Goal: Check status: Check status

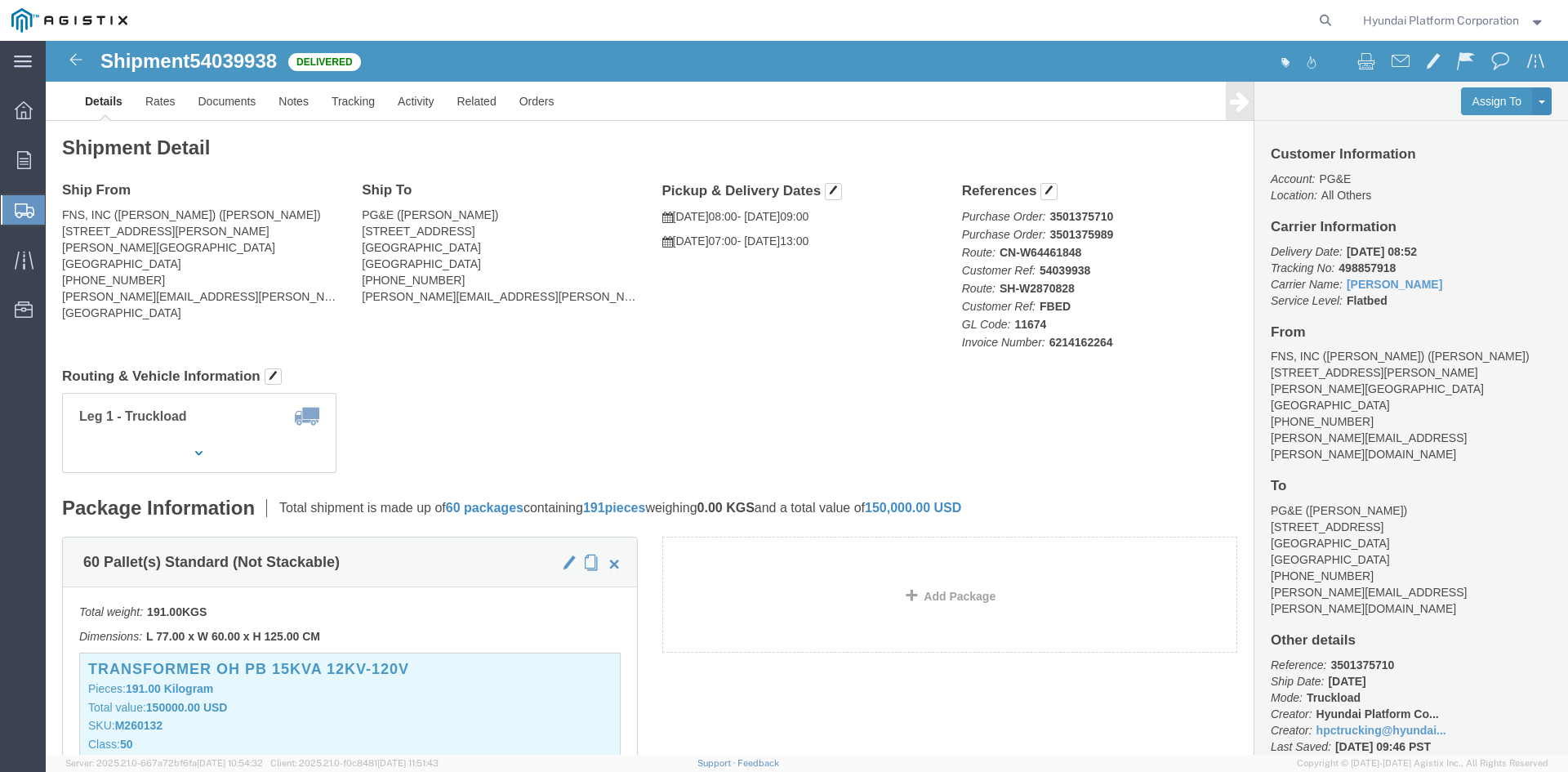
click at [0, 0] on span "Shipment Manager" at bounding box center [0, 0] width 0 height 0
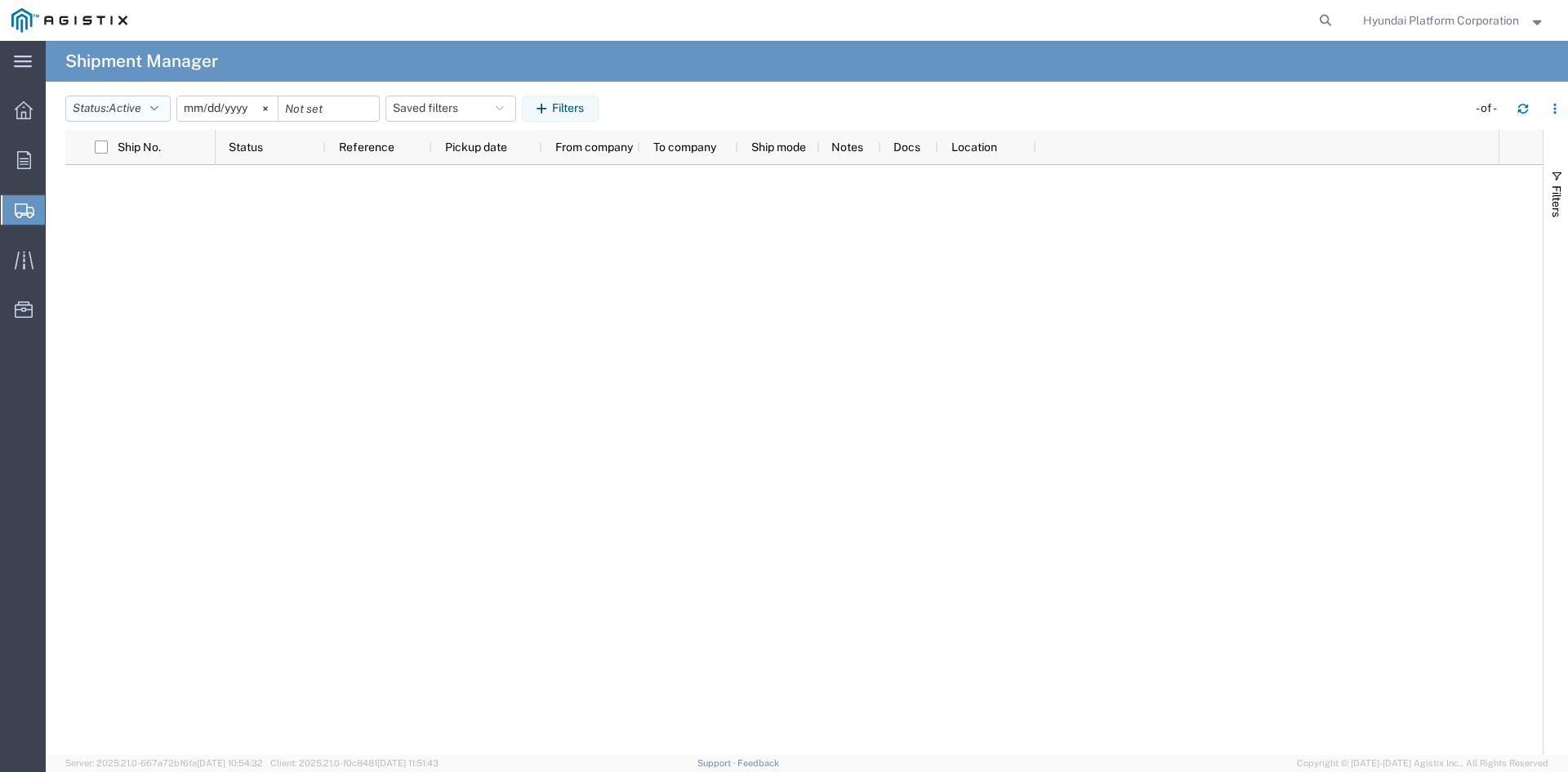
click at [131, 108] on span "Active" at bounding box center [125, 108] width 32 height 13
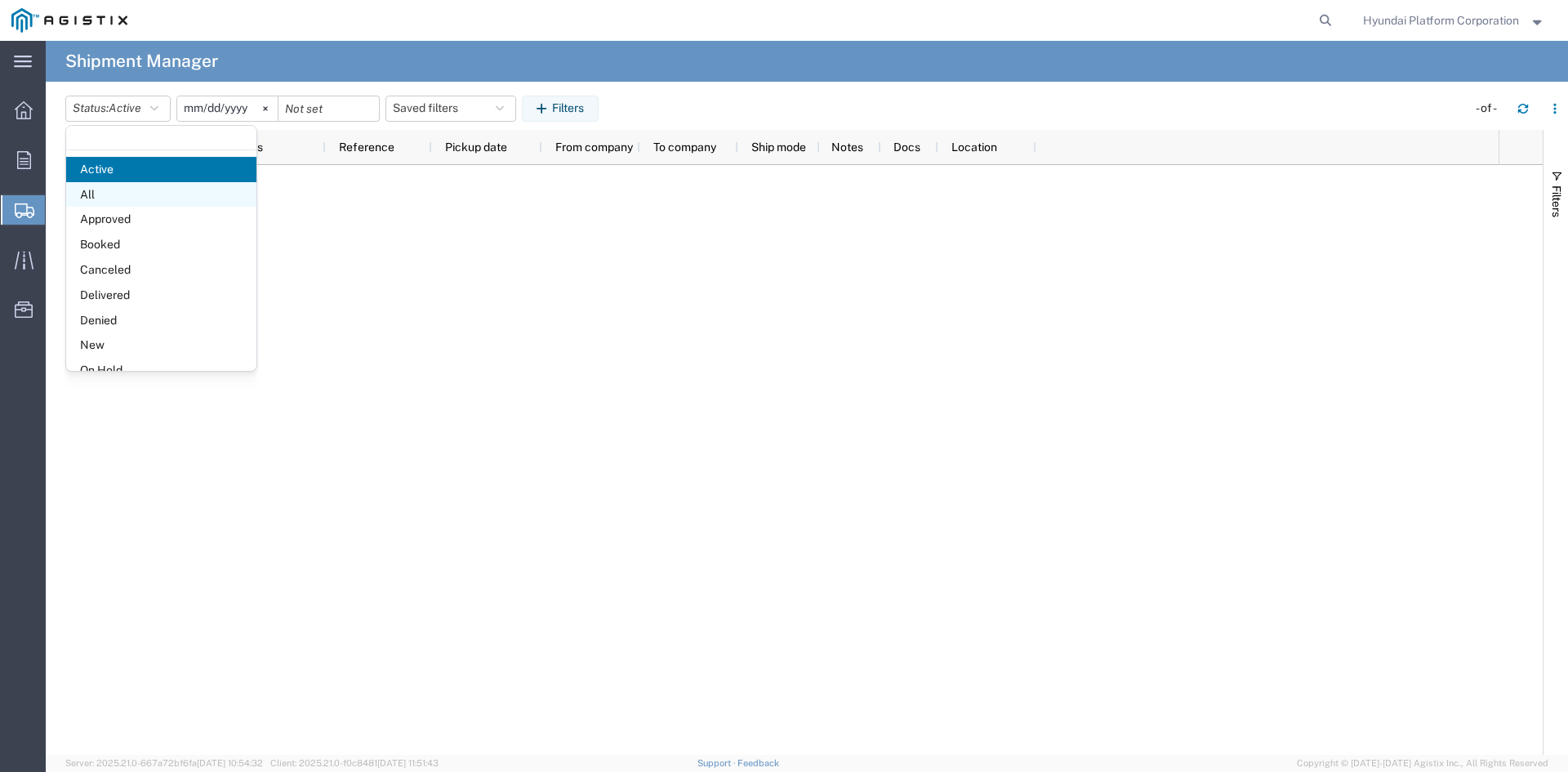
click at [139, 184] on span "All" at bounding box center [161, 194] width 190 height 25
